Goal: Task Accomplishment & Management: Manage account settings

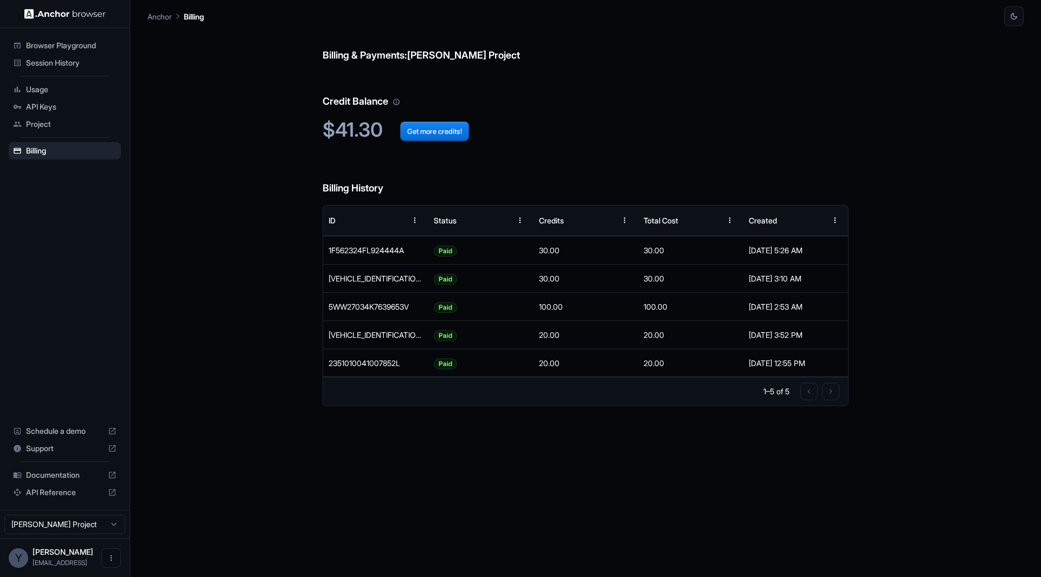
click at [75, 60] on span "Session History" at bounding box center [71, 62] width 91 height 11
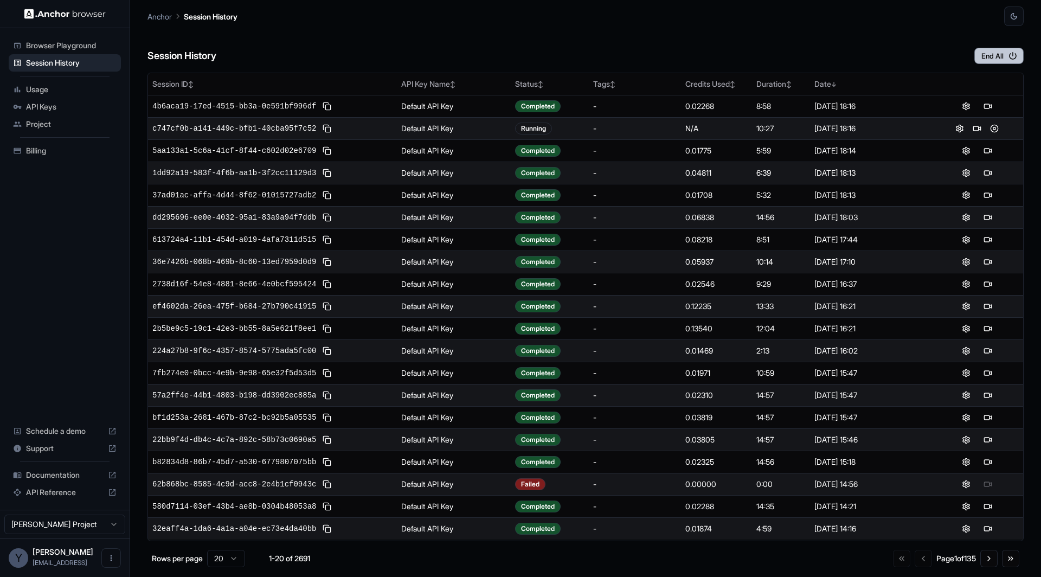
click at [991, 59] on button "End All" at bounding box center [998, 56] width 49 height 16
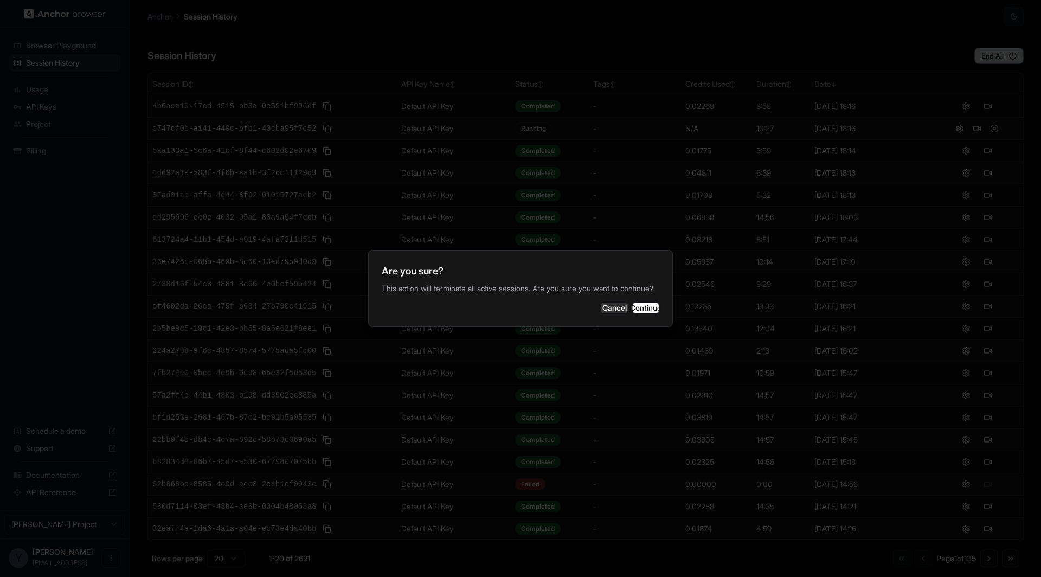
click at [615, 324] on div "Are you sure? This action will terminate all active sessions. Are you sure you …" at bounding box center [520, 288] width 305 height 77
click at [632, 313] on button "Continue" at bounding box center [645, 307] width 27 height 11
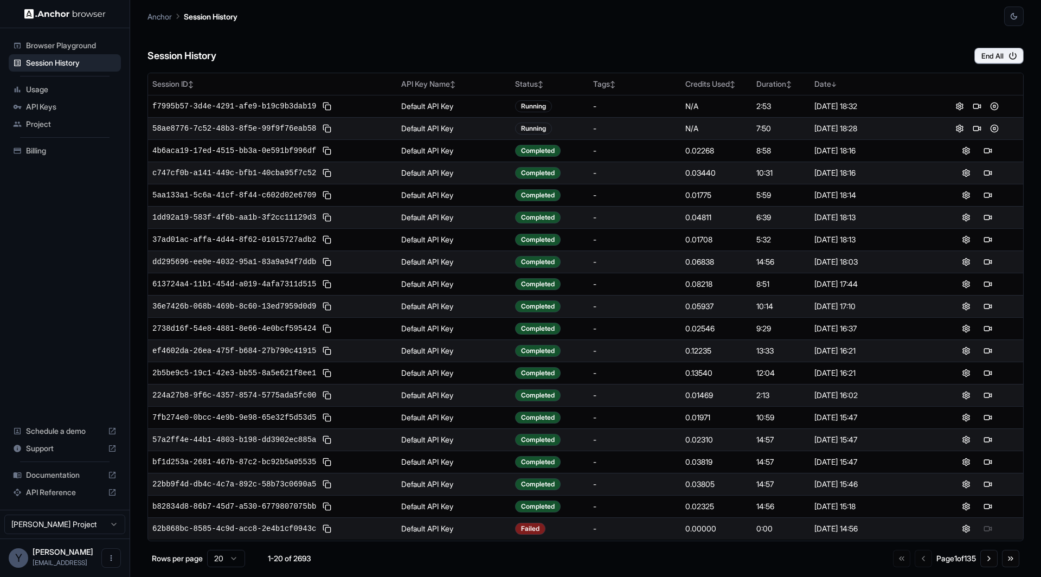
click at [568, 222] on td "Completed" at bounding box center [550, 217] width 78 height 22
